Goal: Task Accomplishment & Management: Manage account settings

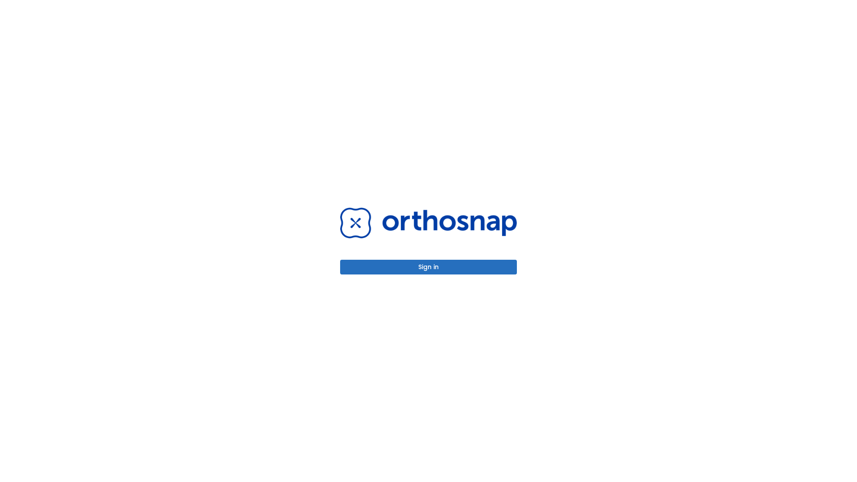
click at [429, 267] on button "Sign in" at bounding box center [428, 267] width 177 height 15
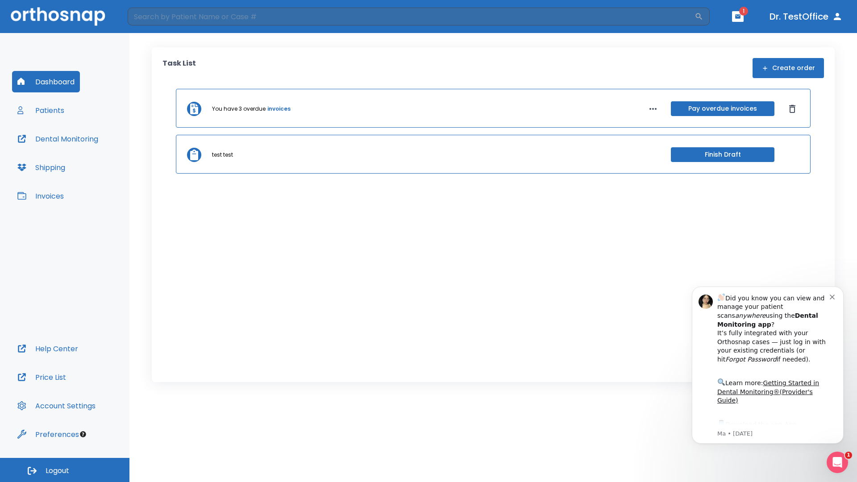
click at [65, 470] on span "Logout" at bounding box center [58, 471] width 24 height 10
